Goal: Transaction & Acquisition: Download file/media

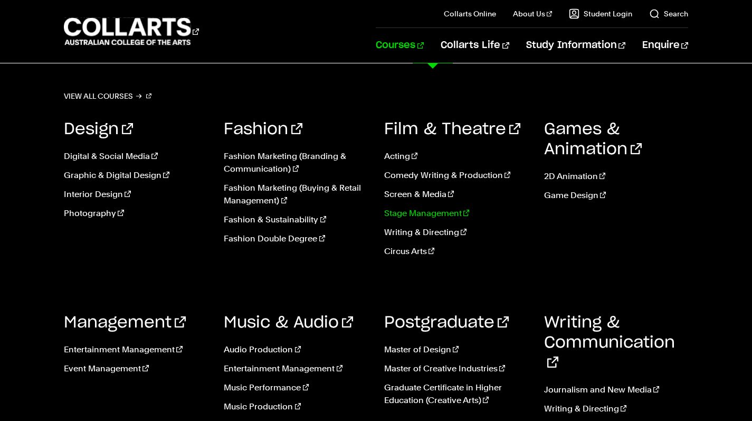
click at [445, 212] on link "Stage Management" at bounding box center [456, 213] width 144 height 13
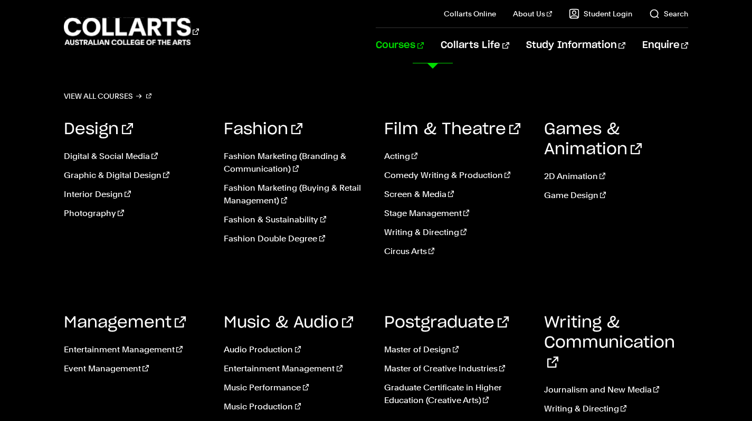
scroll to position [100, 0]
click at [450, 369] on link "Master of Creative Industries" at bounding box center [456, 368] width 144 height 13
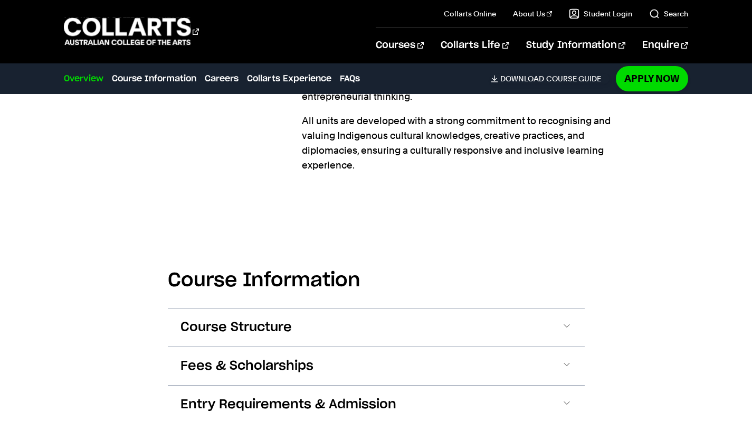
scroll to position [535, 0]
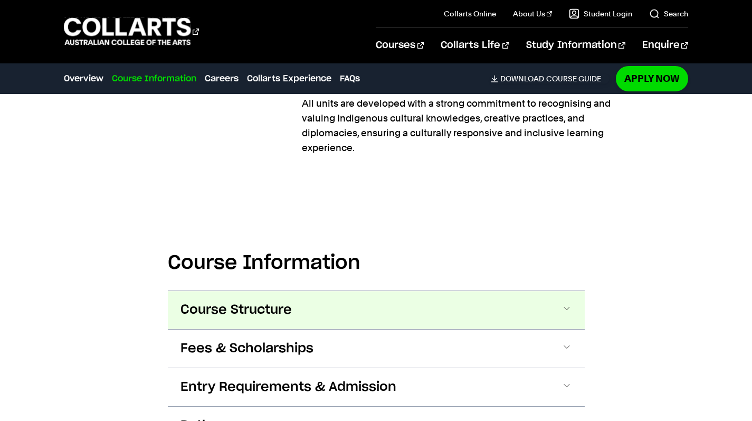
click at [443, 300] on button "Course Structure" at bounding box center [376, 310] width 417 height 38
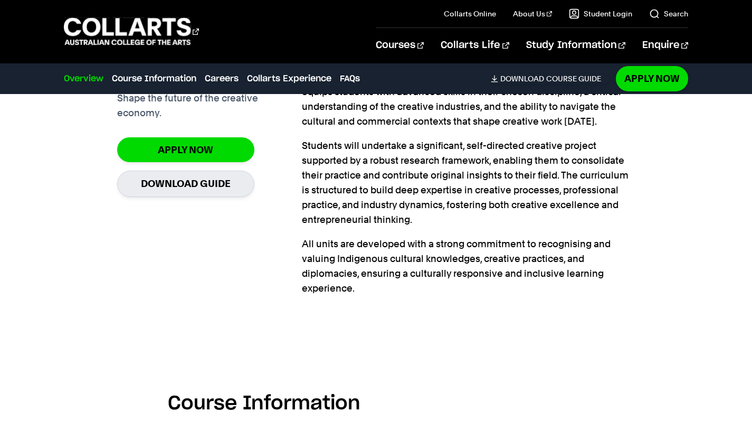
scroll to position [315, 0]
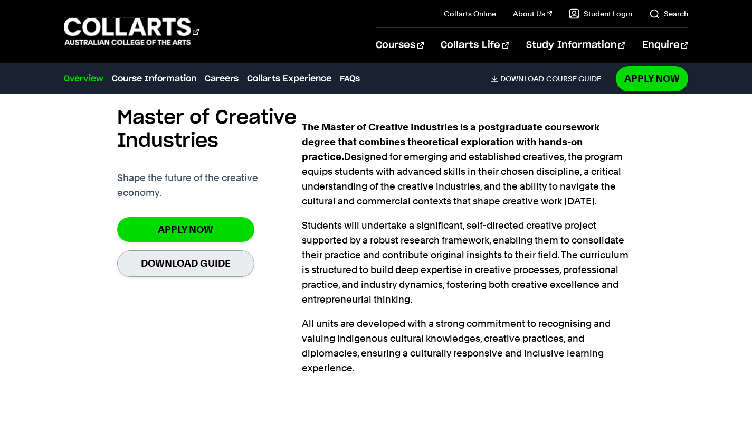
click at [217, 259] on link "Download Guide" at bounding box center [185, 263] width 137 height 26
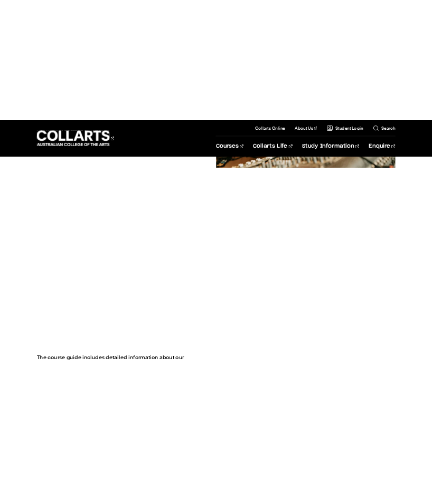
scroll to position [309, 0]
